Goal: Task Accomplishment & Management: Use online tool/utility

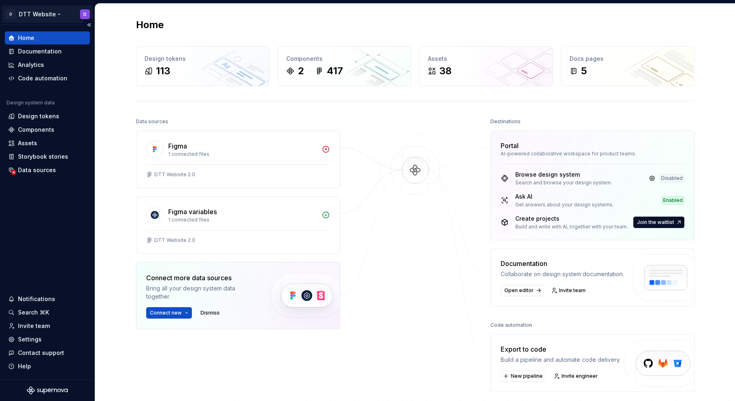
click at [40, 16] on html "D DTT Website D Home Documentation Analytics Code automation Design system data…" at bounding box center [367, 200] width 735 height 401
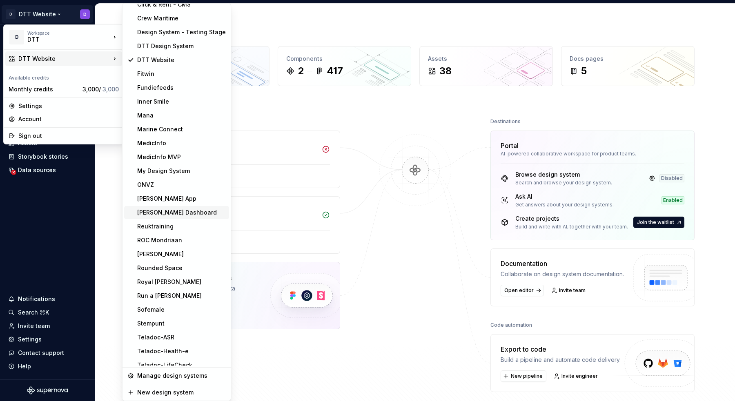
scroll to position [125, 0]
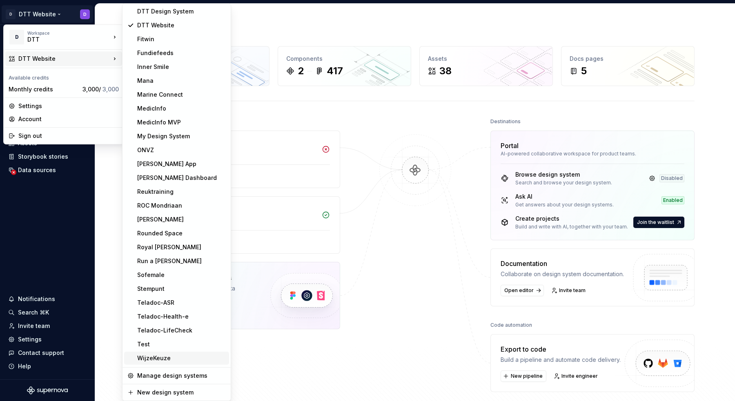
click at [170, 358] on div "WijzeKeuze" at bounding box center [181, 358] width 89 height 8
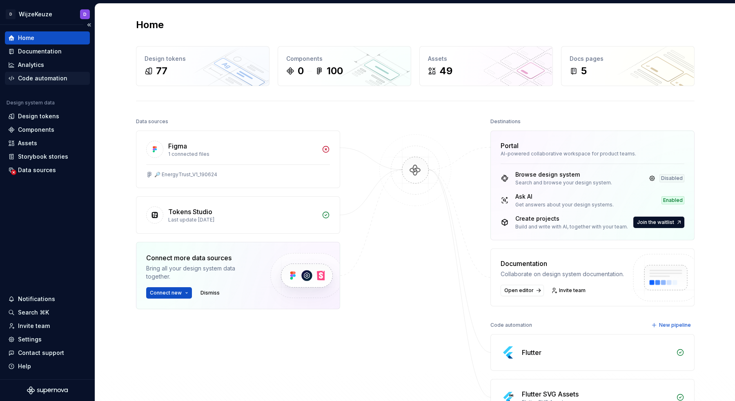
click at [49, 83] on div "Code automation" at bounding box center [47, 78] width 85 height 13
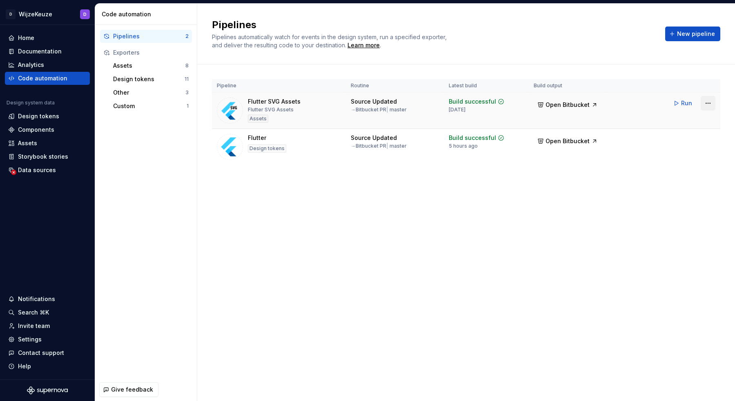
click at [704, 101] on html "D WijzeKeuze D Home Documentation Analytics Code automation Design system data …" at bounding box center [367, 200] width 735 height 401
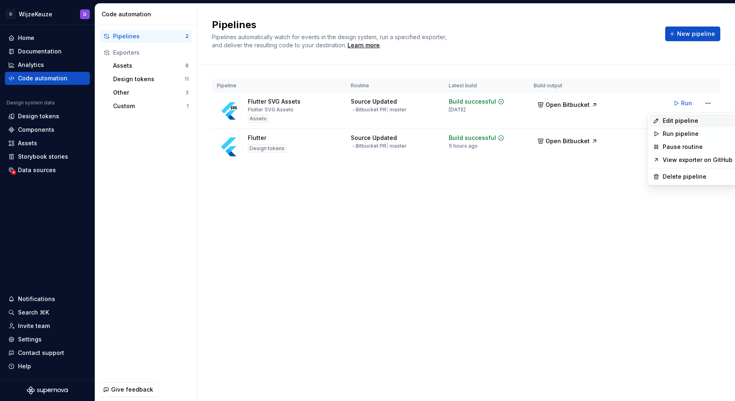
click at [692, 123] on div "Edit pipeline" at bounding box center [698, 121] width 70 height 8
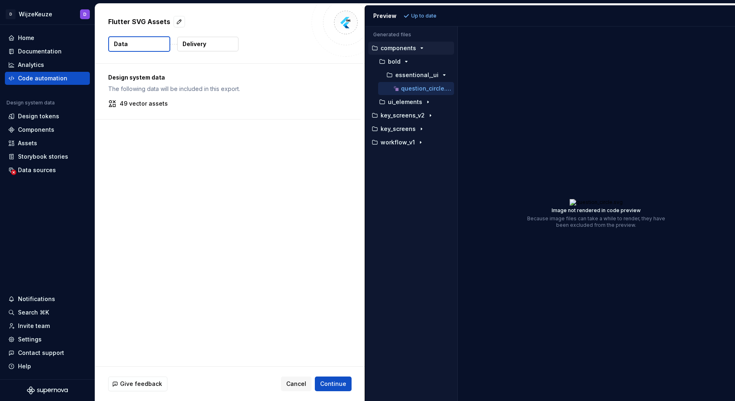
click at [196, 49] on button "Delivery" at bounding box center [207, 44] width 61 height 15
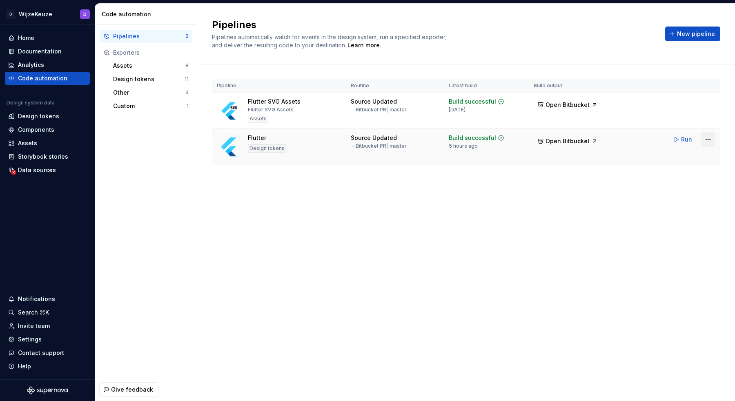
click at [711, 143] on html "D WijzeKeuze D Home Documentation Analytics Code automation Design system data …" at bounding box center [367, 200] width 735 height 401
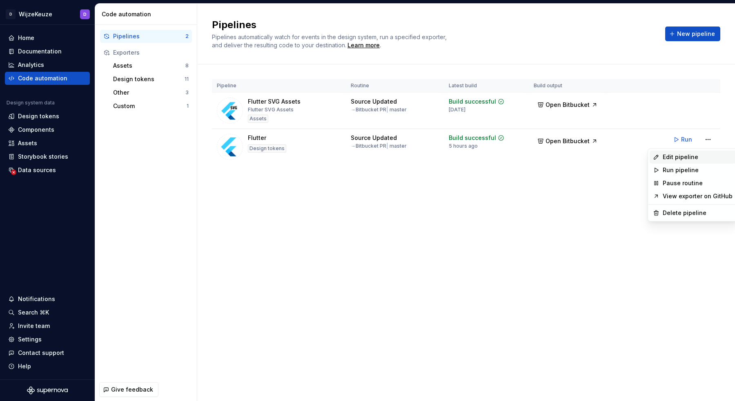
click at [697, 155] on div "Edit pipeline" at bounding box center [698, 157] width 70 height 8
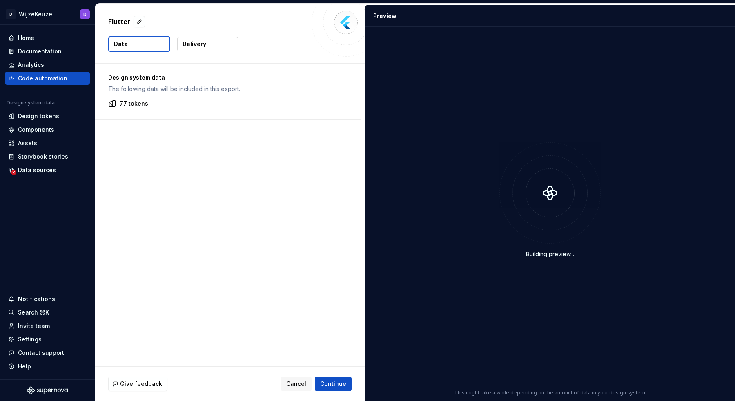
click at [197, 50] on button "Delivery" at bounding box center [207, 44] width 61 height 15
